Goal: Browse casually: Explore the website without a specific task or goal

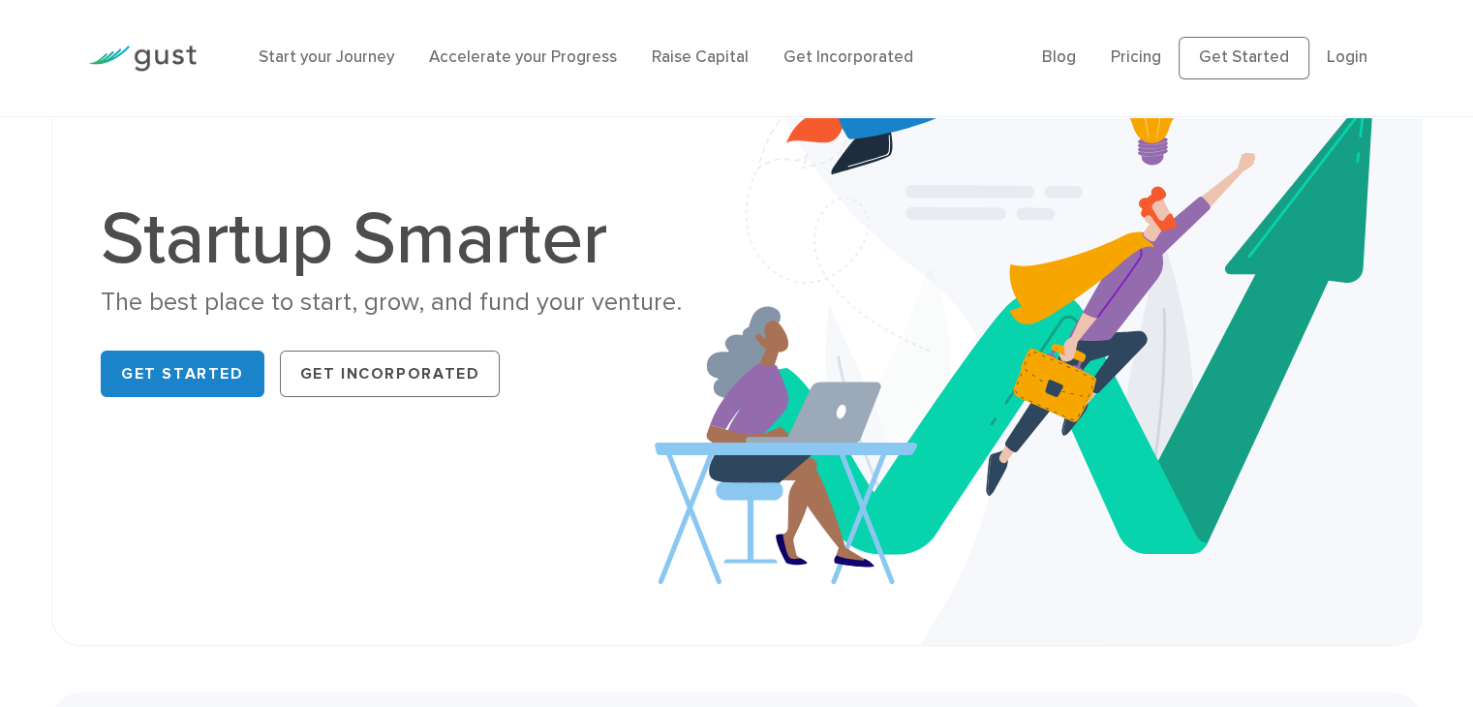
scroll to position [194, 0]
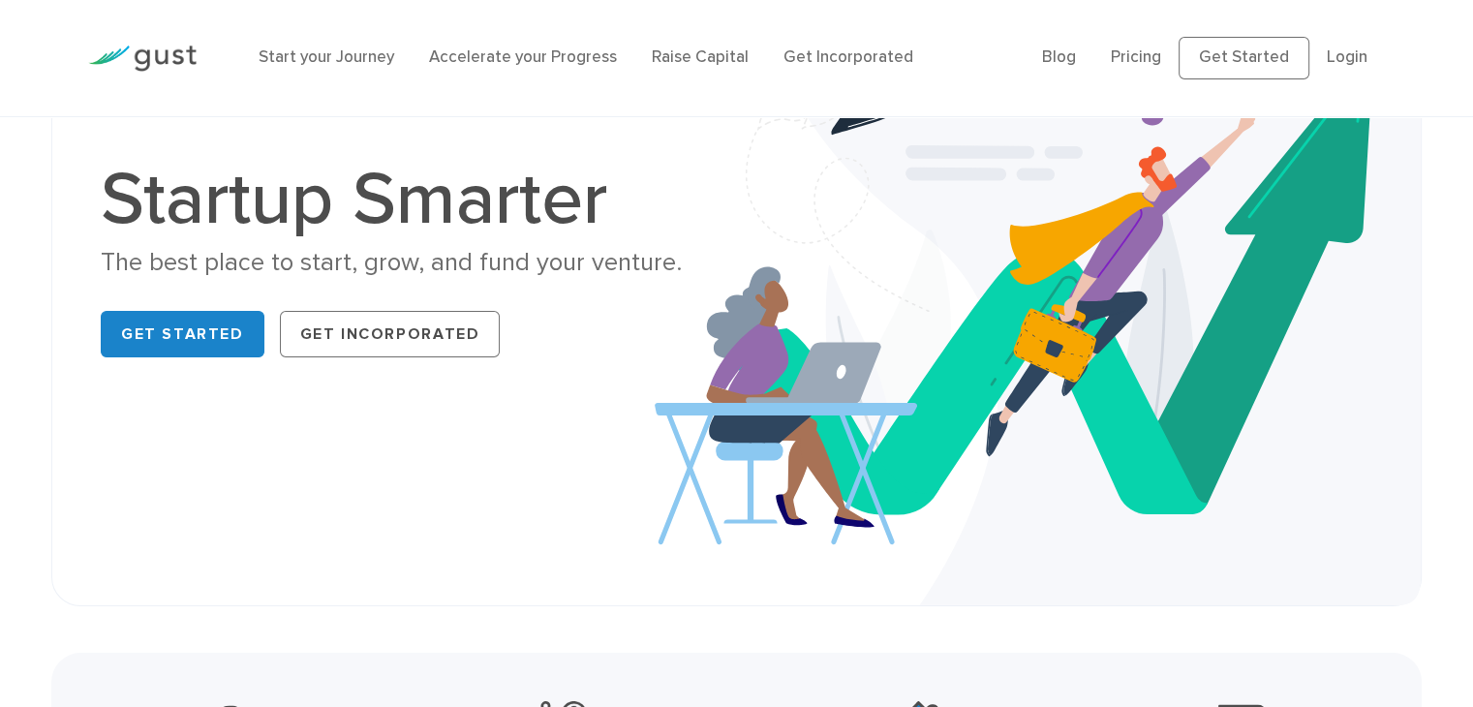
click at [151, 61] on img at bounding box center [142, 59] width 108 height 26
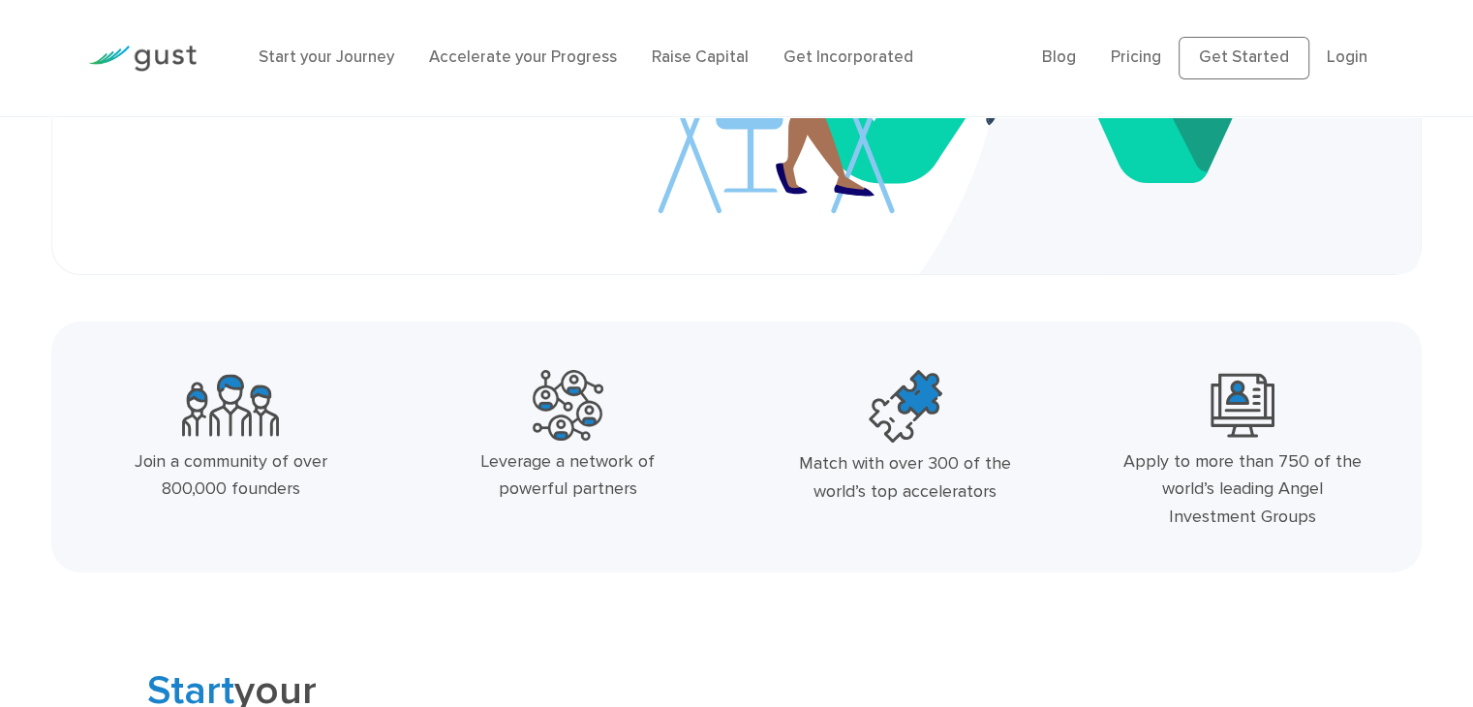
scroll to position [581, 0]
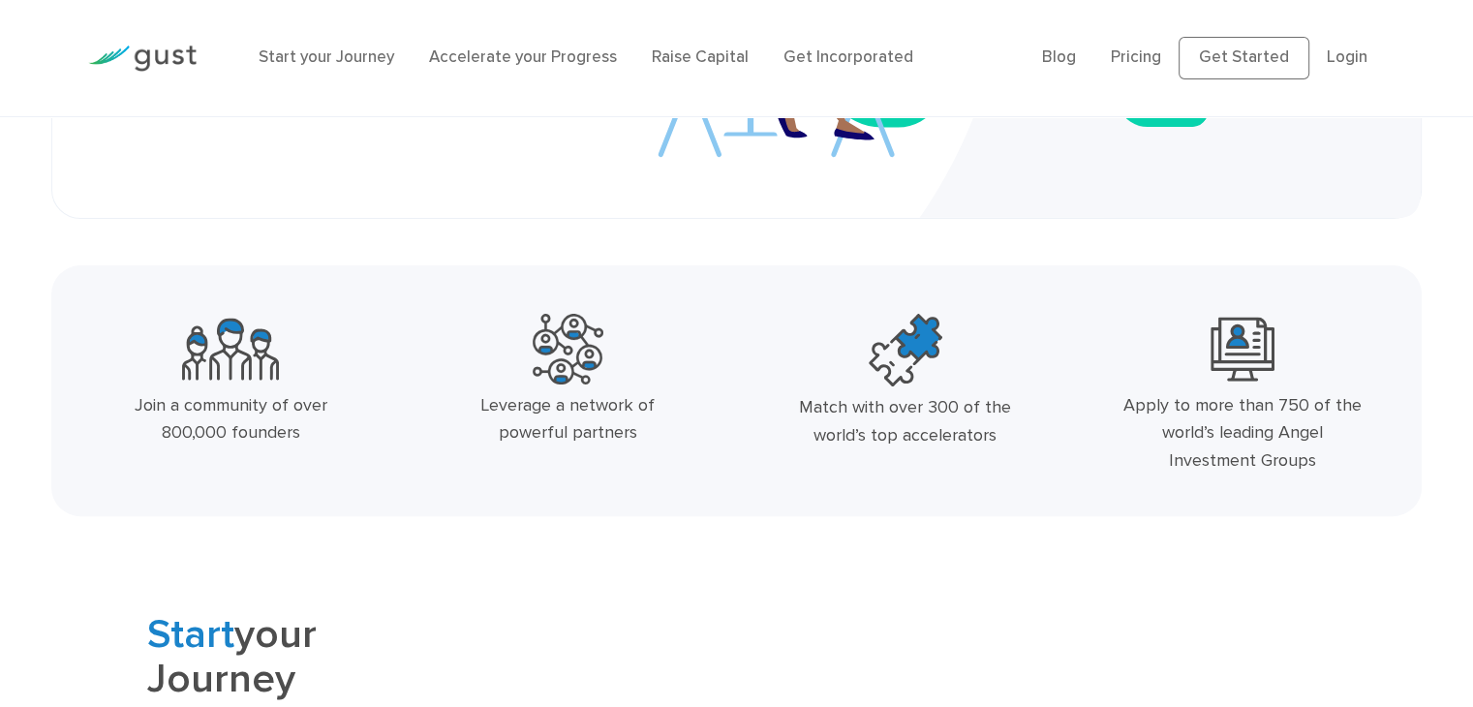
click at [271, 411] on div "Join a community of over 800,000 founders" at bounding box center [231, 420] width 247 height 56
click at [477, 418] on div "Leverage a network of powerful partners" at bounding box center [568, 420] width 247 height 56
click at [488, 404] on div "Leverage a network of powerful partners" at bounding box center [568, 420] width 247 height 56
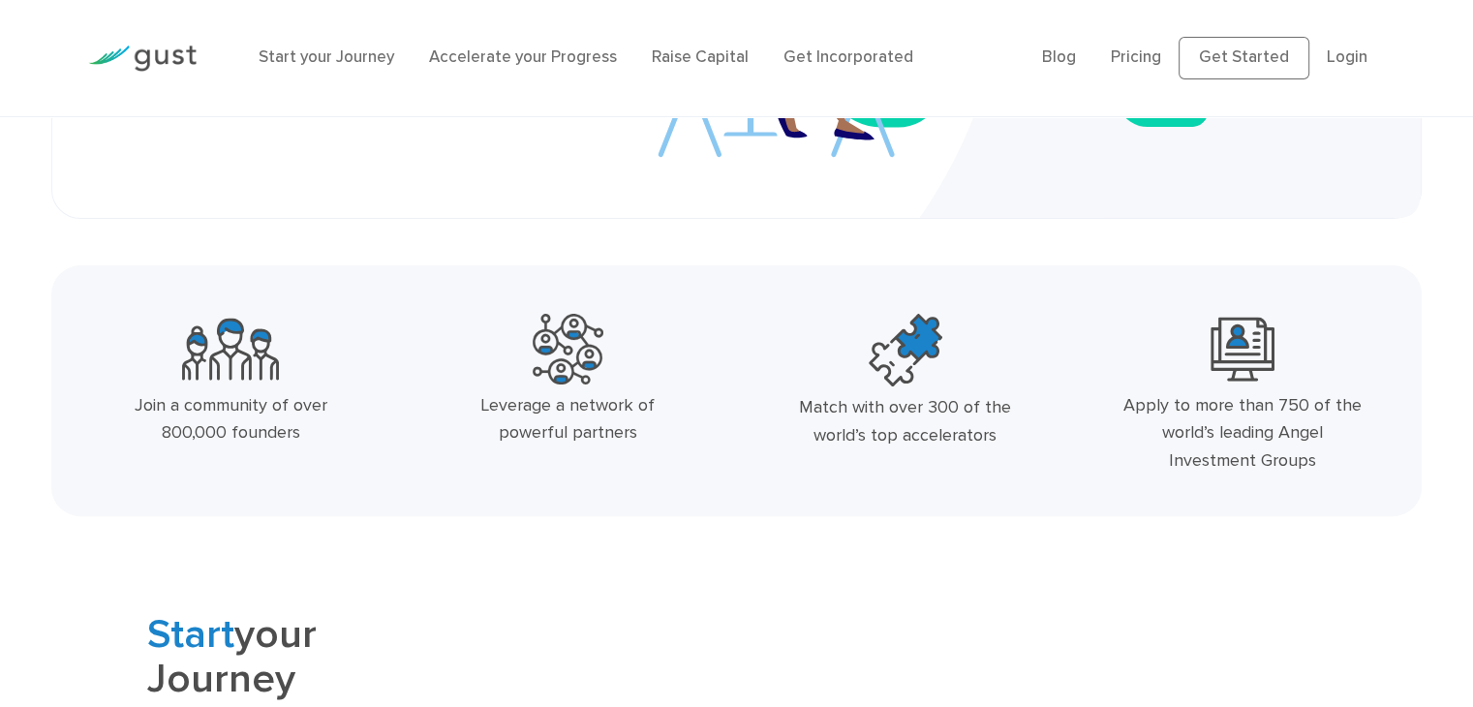
click at [488, 404] on div "Leverage a network of powerful partners" at bounding box center [568, 420] width 247 height 56
click at [820, 415] on div "Match with over 300 of the world’s top accelerators" at bounding box center [905, 422] width 247 height 56
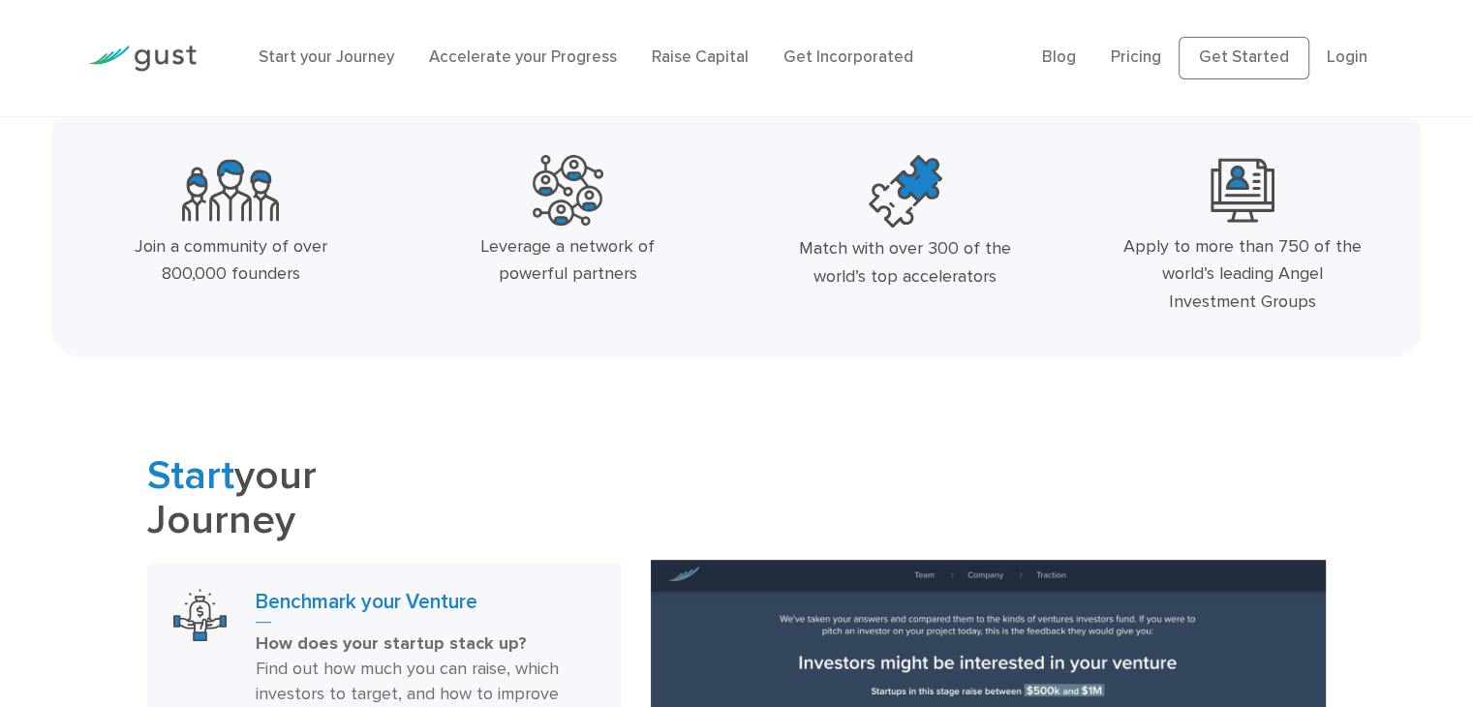
scroll to position [775, 0]
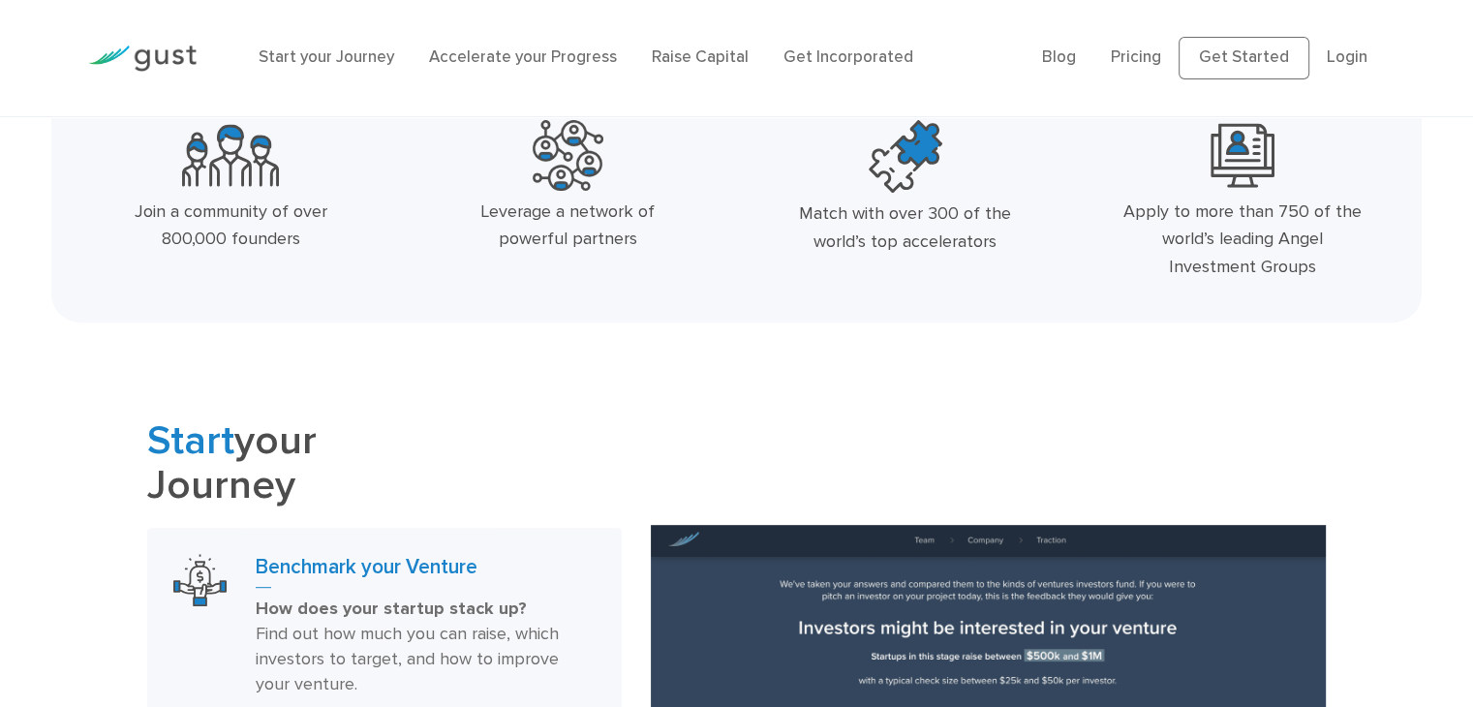
click at [1197, 247] on div "Apply to more than 750 of the world’s leading Angel Investment Groups" at bounding box center [1243, 240] width 247 height 83
drag, startPoint x: 1197, startPoint y: 247, endPoint x: 1166, endPoint y: 245, distance: 31.1
click at [1196, 245] on div "Apply to more than 750 of the world’s leading Angel Investment Groups" at bounding box center [1243, 240] width 247 height 83
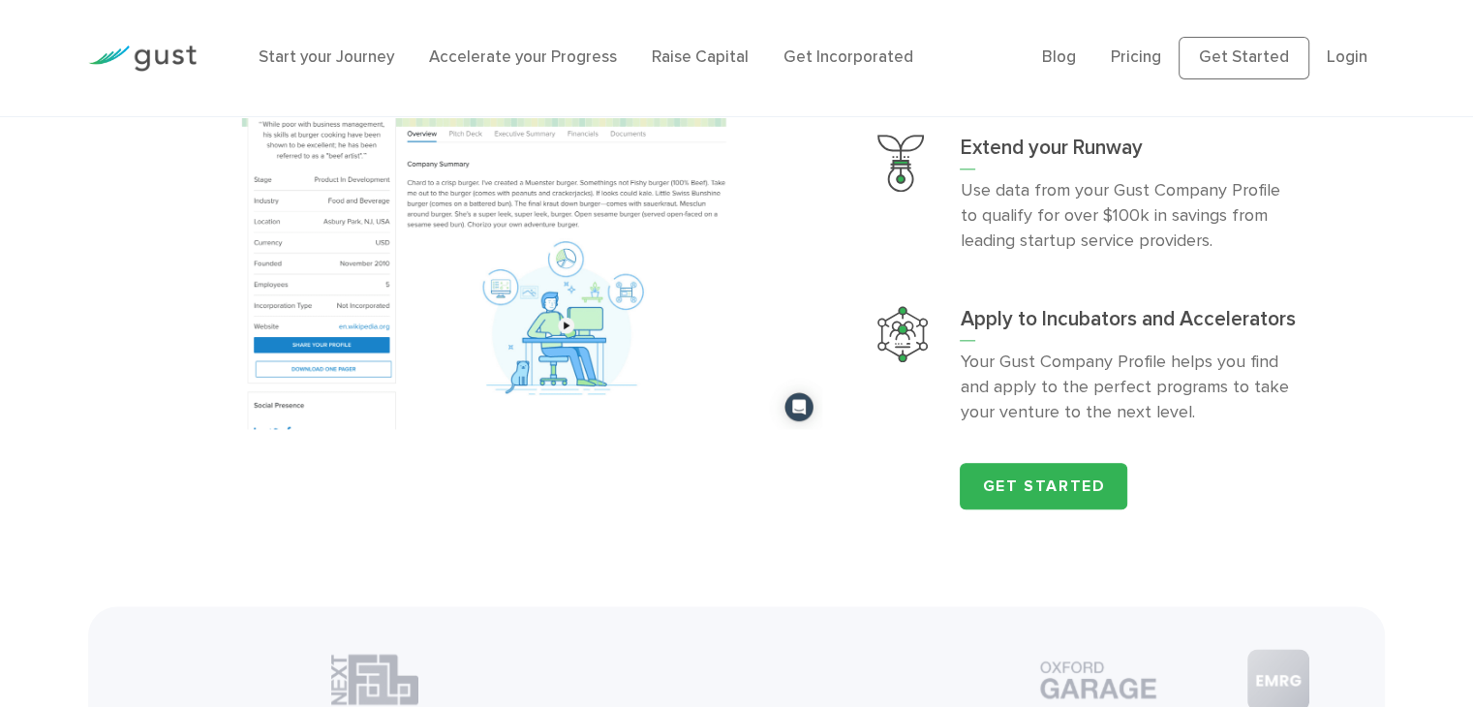
scroll to position [2228, 0]
